Goal: Task Accomplishment & Management: Use online tool/utility

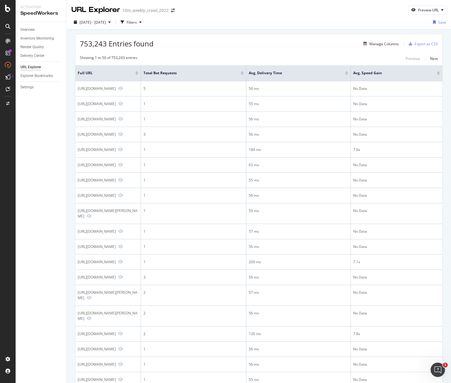
click at [224, 35] on div "753,243 Entries found Manage Columns Export as CSV" at bounding box center [258, 41] width 367 height 15
click at [223, 39] on div "753,243 Entries found Manage Columns Export as CSV" at bounding box center [258, 41] width 367 height 15
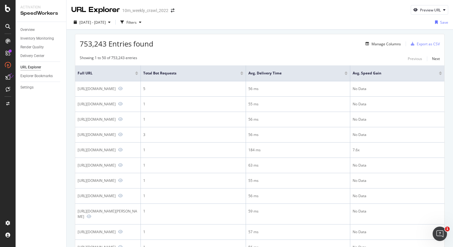
click at [91, 43] on span "753,243 Entries found" at bounding box center [117, 44] width 74 height 10
drag, startPoint x: 81, startPoint y: 43, endPoint x: 103, endPoint y: 43, distance: 22.8
click at [103, 43] on span "753,243 Entries found" at bounding box center [117, 44] width 74 height 10
click at [98, 23] on span "[DATE] - [DATE]" at bounding box center [92, 22] width 26 height 5
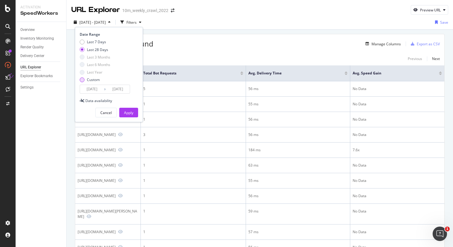
click at [82, 82] on div "Custom" at bounding box center [82, 79] width 5 height 5
click at [118, 90] on input "[DATE]" at bounding box center [118, 89] width 24 height 8
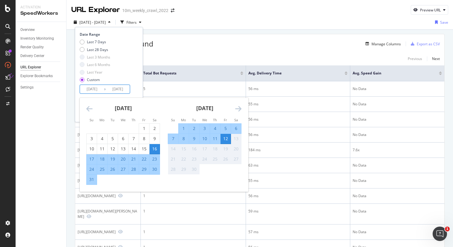
click at [227, 140] on div "12" at bounding box center [226, 138] width 10 height 6
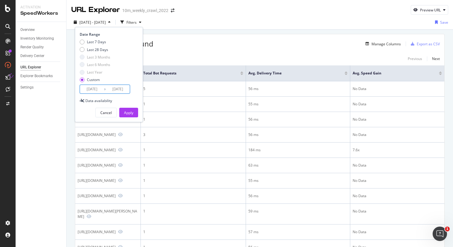
click at [95, 91] on input "[DATE]" at bounding box center [92, 89] width 24 height 8
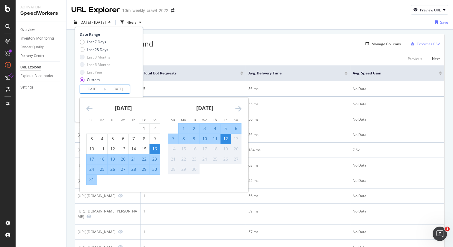
click at [224, 138] on div "12" at bounding box center [226, 138] width 10 height 6
type input "[DATE]"
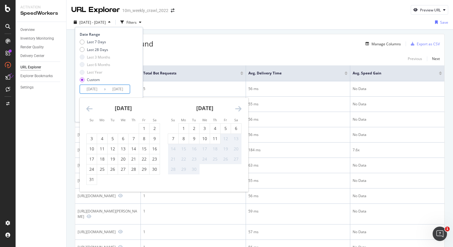
click at [224, 138] on div "12" at bounding box center [226, 138] width 10 height 6
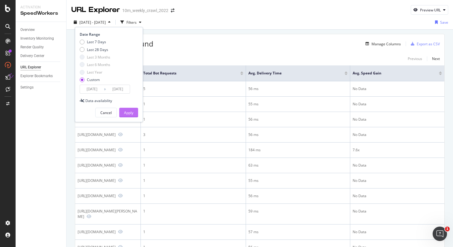
click at [129, 111] on div "Apply" at bounding box center [128, 112] width 9 height 5
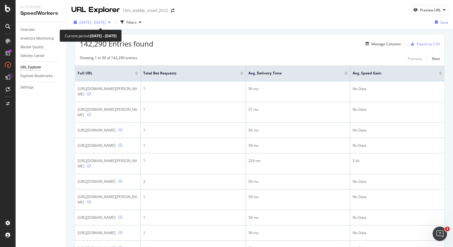
click at [102, 23] on span "[DATE] - [DATE]" at bounding box center [92, 22] width 26 height 5
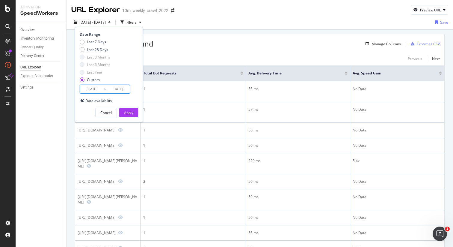
click at [91, 91] on input "[DATE]" at bounding box center [92, 89] width 24 height 8
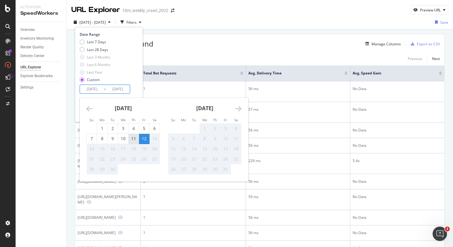
click at [131, 139] on div "11" at bounding box center [134, 138] width 10 height 6
type input "[DATE]"
click at [134, 138] on div "11" at bounding box center [134, 138] width 10 height 6
type input "[DATE]"
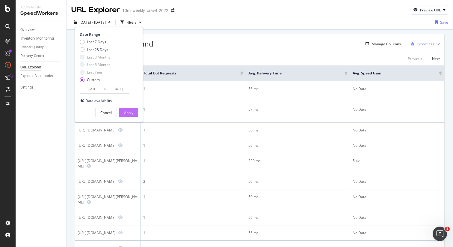
click at [131, 115] on div "Apply" at bounding box center [128, 112] width 9 height 9
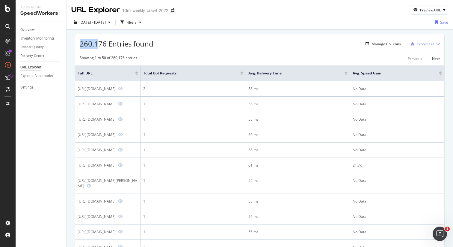
drag, startPoint x: 79, startPoint y: 44, endPoint x: 99, endPoint y: 43, distance: 20.1
click at [99, 43] on div "260,176 Entries found Manage Columns Export as CSV" at bounding box center [259, 41] width 369 height 15
click at [96, 43] on span "260,176 Entries found" at bounding box center [117, 44] width 74 height 10
drag, startPoint x: 91, startPoint y: 44, endPoint x: 76, endPoint y: 44, distance: 15.6
click at [76, 44] on div "260,176 Entries found Manage Columns Export as CSV" at bounding box center [259, 41] width 369 height 15
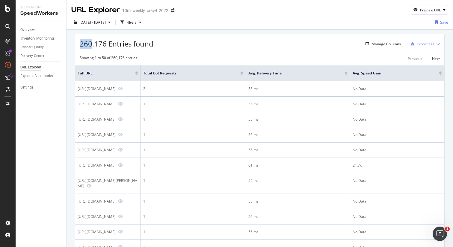
click at [88, 44] on span "260,176 Entries found" at bounding box center [117, 44] width 74 height 10
click at [373, 46] on div "Manage Columns" at bounding box center [386, 43] width 29 height 5
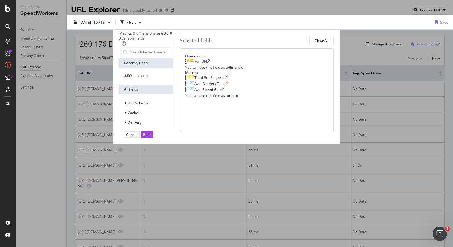
click at [228, 87] on icon "times" at bounding box center [227, 84] width 3 height 6
click at [225, 87] on icon "times" at bounding box center [223, 84] width 3 height 6
click at [211, 65] on div "Full URL" at bounding box center [197, 62] width 25 height 6
click at [187, 65] on div "modal" at bounding box center [185, 62] width 1 height 6
click at [124, 115] on icon "modal" at bounding box center [125, 113] width 2 height 4
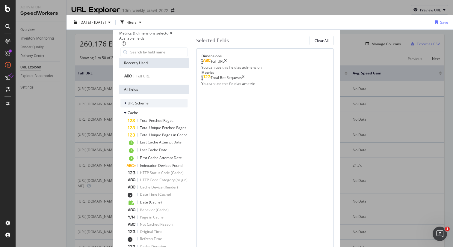
click at [124, 104] on icon "modal" at bounding box center [125, 103] width 2 height 4
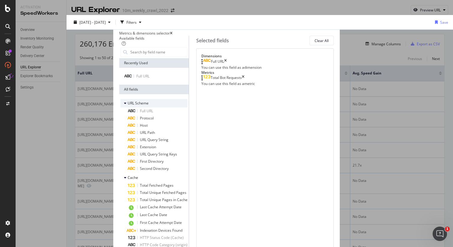
click at [124, 105] on icon "modal" at bounding box center [125, 103] width 2 height 4
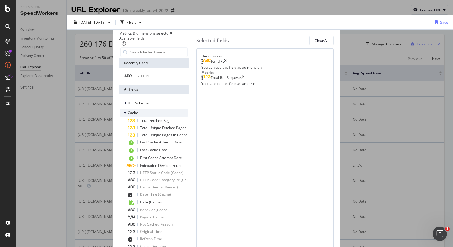
click at [124, 115] on icon "modal" at bounding box center [125, 113] width 2 height 4
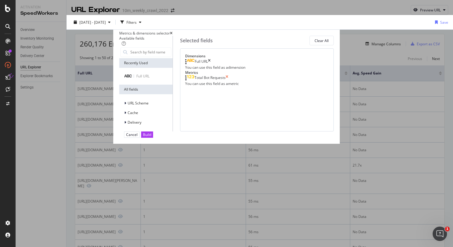
click at [228, 81] on icon "times" at bounding box center [227, 78] width 3 height 6
click at [124, 106] on div "modal" at bounding box center [126, 103] width 4 height 6
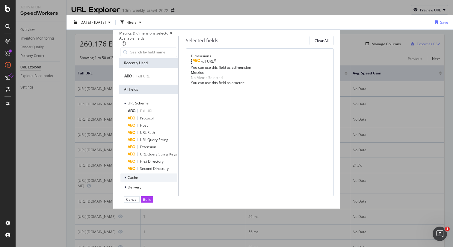
click at [124, 179] on icon "modal" at bounding box center [125, 178] width 2 height 4
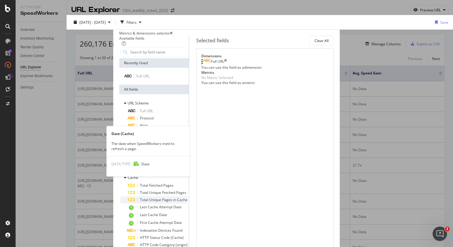
scroll to position [131, 0]
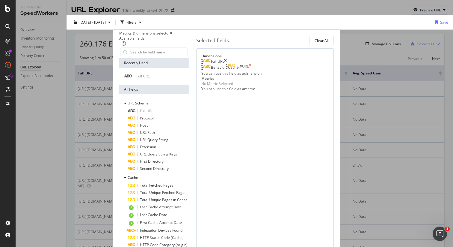
drag, startPoint x: 346, startPoint y: 68, endPoint x: 332, endPoint y: 67, distance: 13.2
click at [332, 67] on body "Activation SpeedWorkers Overview Inventory Monitoring Render Quality Delivery C…" at bounding box center [226, 123] width 453 height 247
click at [227, 65] on icon "times" at bounding box center [225, 62] width 3 height 6
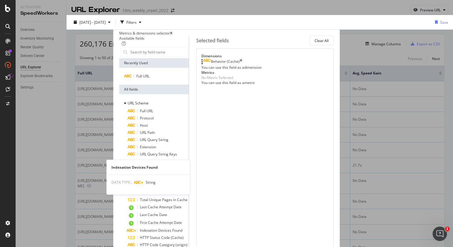
scroll to position [65, 0]
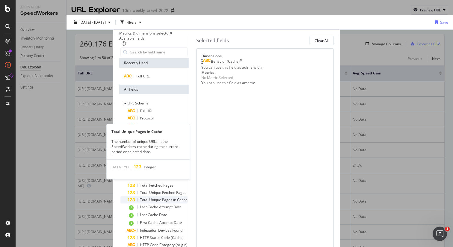
click at [167, 196] on div "Total Unique Pages in Cache" at bounding box center [158, 199] width 60 height 7
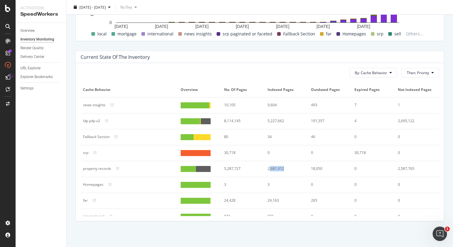
drag, startPoint x: 264, startPoint y: 170, endPoint x: 278, endPoint y: 169, distance: 13.8
click at [278, 169] on div "2,681,912" at bounding box center [285, 168] width 35 height 5
